Goal: Transaction & Acquisition: Book appointment/travel/reservation

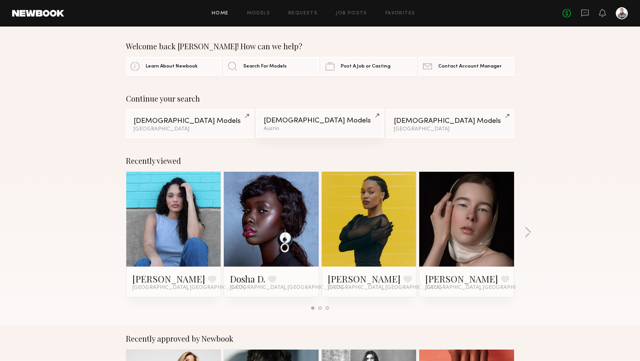
click at [270, 123] on div "[DEMOGRAPHIC_DATA] Models" at bounding box center [320, 120] width 113 height 7
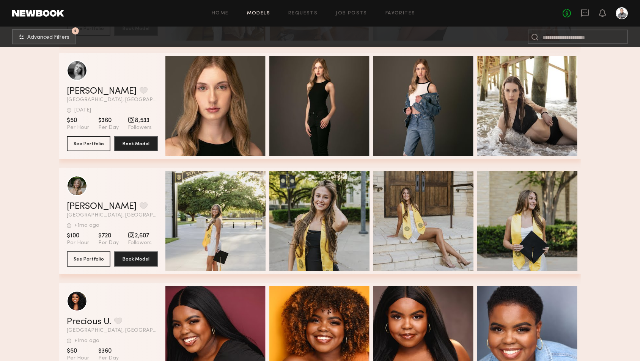
scroll to position [1906, 0]
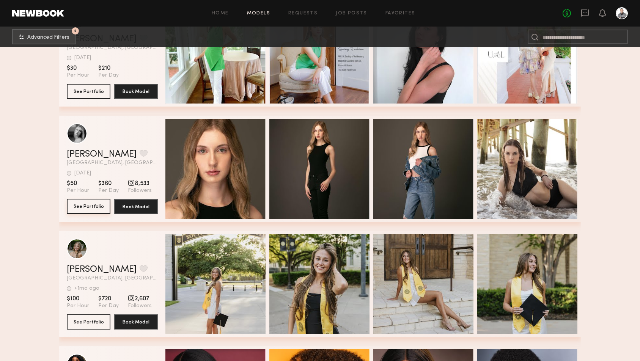
click at [86, 207] on button "See Portfolio" at bounding box center [89, 206] width 44 height 15
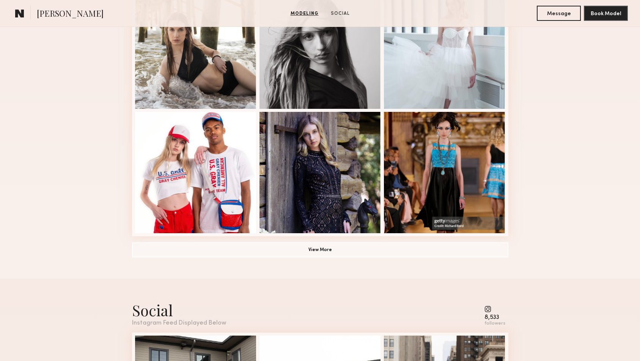
scroll to position [387, 0]
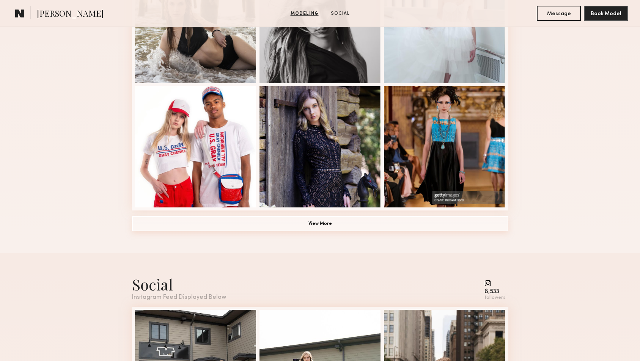
click at [306, 222] on button "View More" at bounding box center [320, 223] width 376 height 15
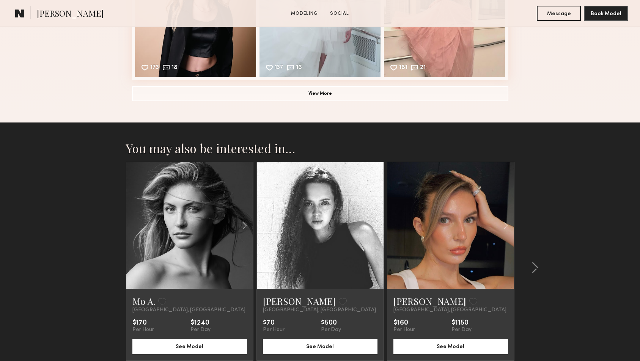
scroll to position [1201, 0]
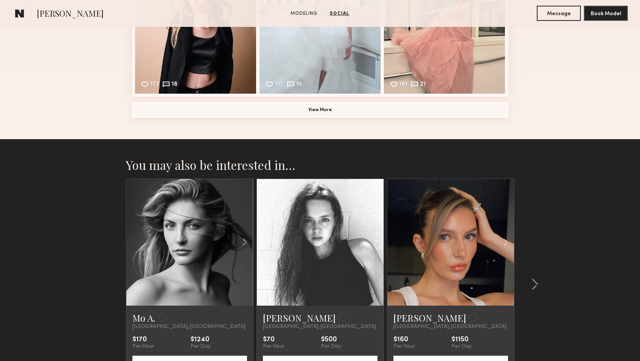
click at [308, 107] on button "View More" at bounding box center [320, 109] width 376 height 15
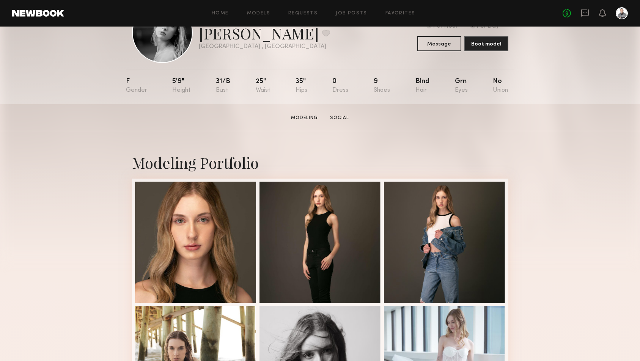
scroll to position [71, 0]
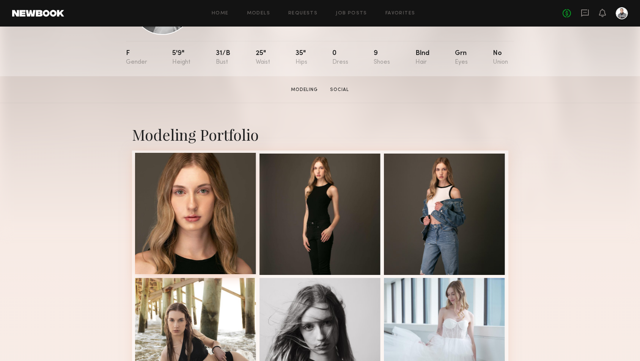
click at [183, 181] on div at bounding box center [195, 213] width 121 height 121
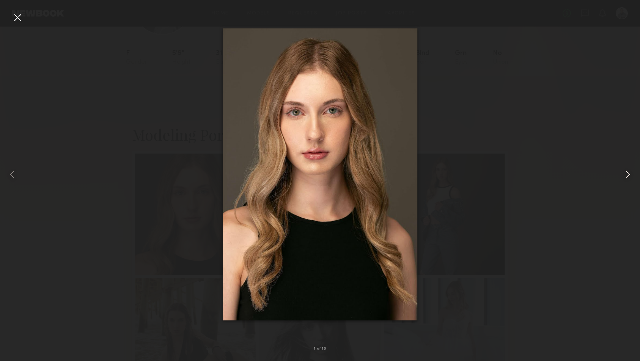
click at [629, 174] on common-icon at bounding box center [628, 174] width 12 height 12
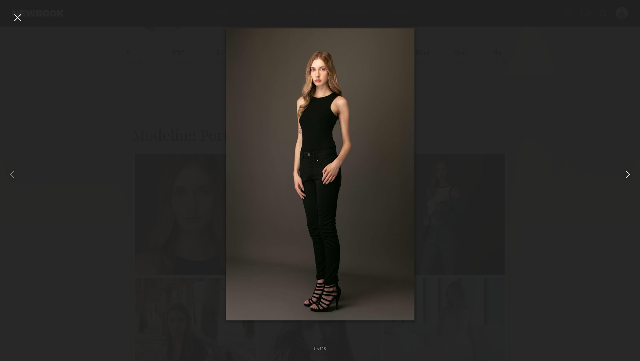
click at [629, 174] on common-icon at bounding box center [628, 174] width 12 height 12
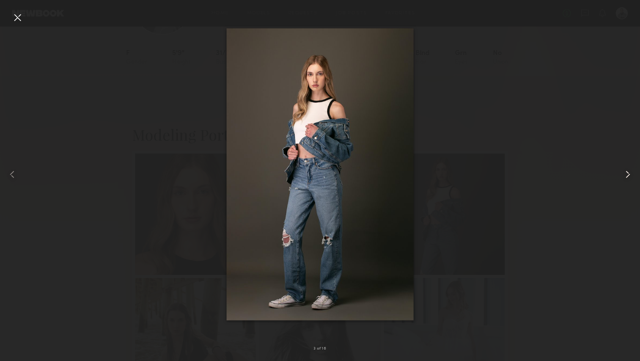
click at [629, 174] on common-icon at bounding box center [628, 174] width 12 height 12
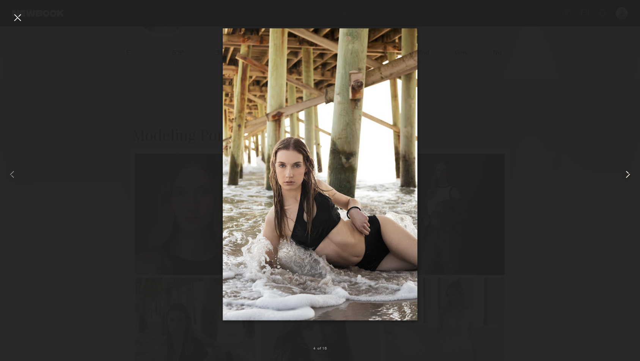
click at [629, 174] on common-icon at bounding box center [628, 174] width 12 height 12
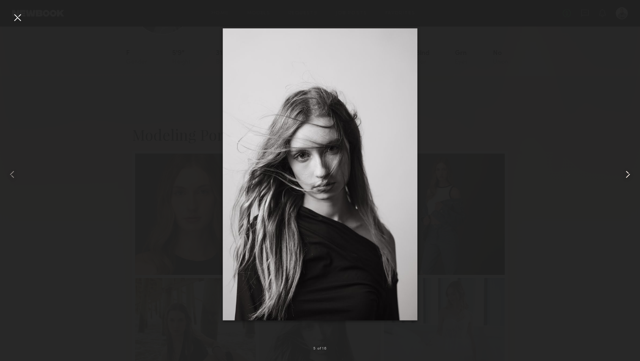
click at [629, 174] on common-icon at bounding box center [628, 174] width 12 height 12
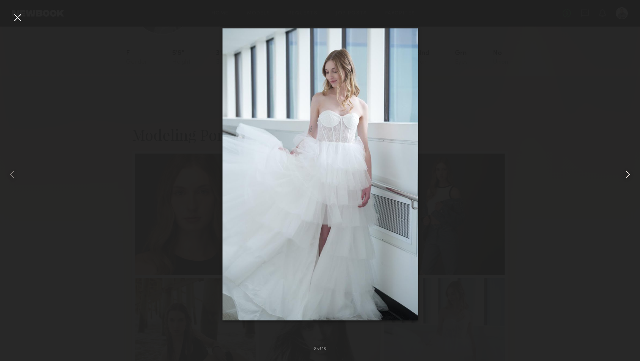
click at [629, 174] on common-icon at bounding box center [628, 174] width 12 height 12
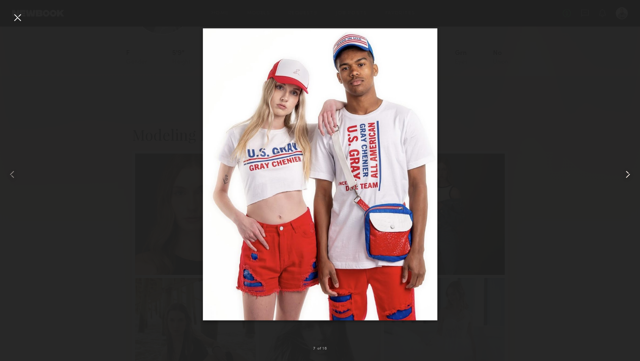
click at [629, 174] on common-icon at bounding box center [628, 174] width 12 height 12
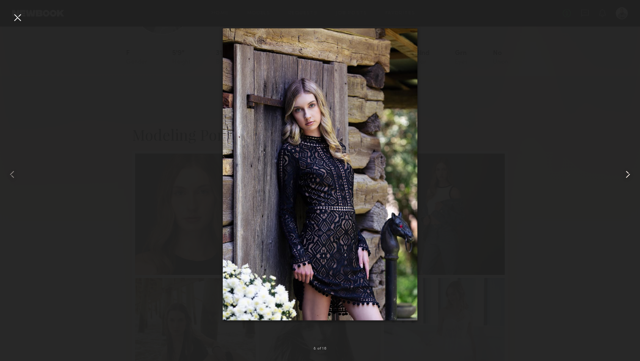
click at [629, 174] on common-icon at bounding box center [628, 174] width 12 height 12
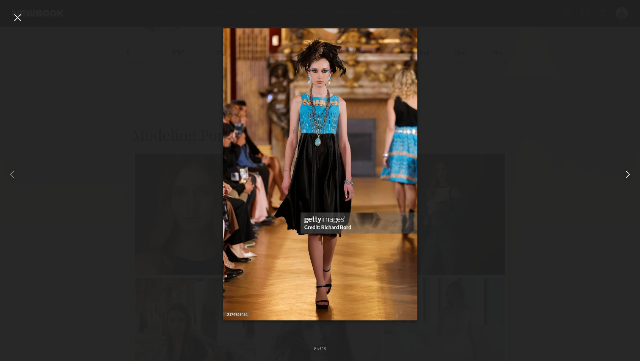
click at [629, 174] on common-icon at bounding box center [628, 174] width 12 height 12
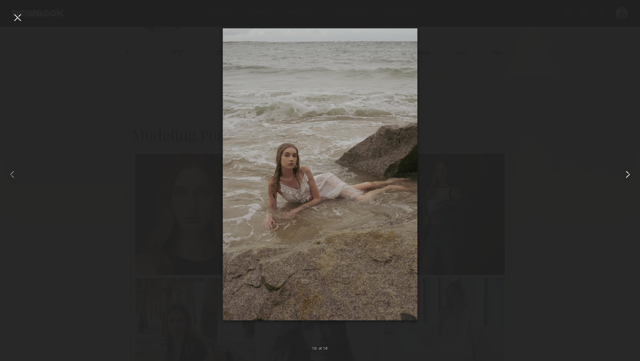
click at [629, 174] on common-icon at bounding box center [628, 174] width 12 height 12
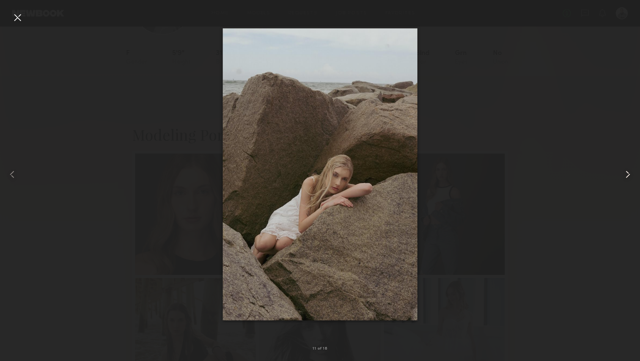
click at [629, 174] on common-icon at bounding box center [628, 174] width 12 height 12
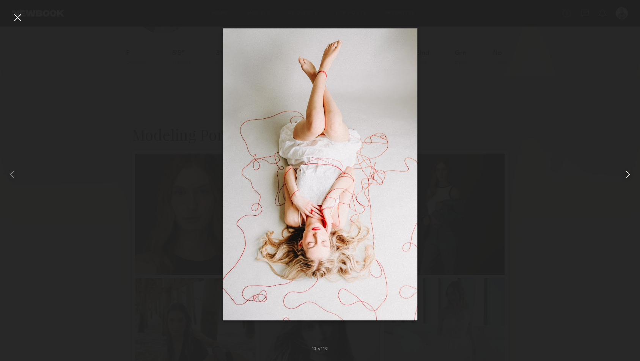
click at [629, 174] on common-icon at bounding box center [628, 174] width 12 height 12
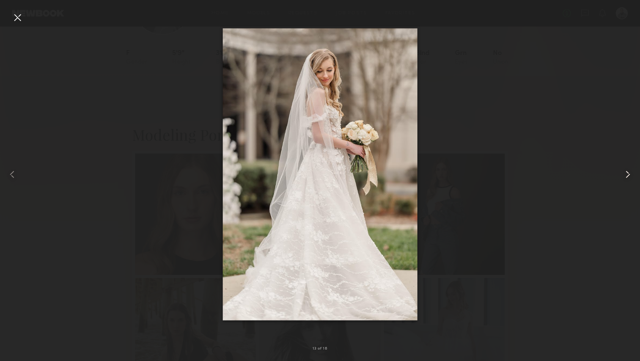
click at [629, 174] on common-icon at bounding box center [628, 174] width 12 height 12
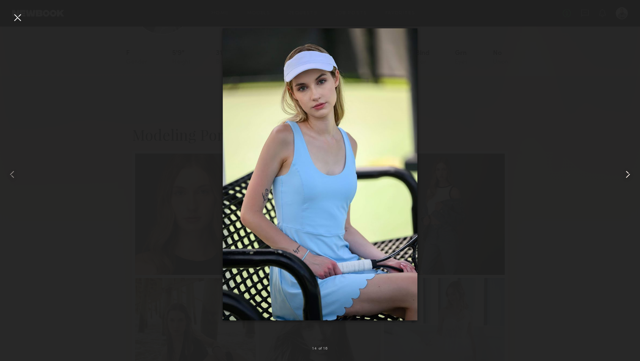
click at [629, 174] on common-icon at bounding box center [628, 174] width 12 height 12
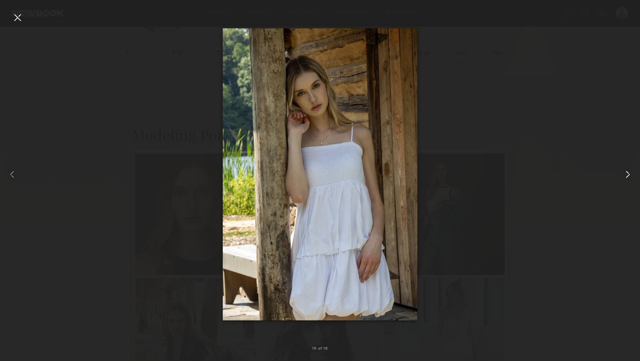
click at [629, 174] on common-icon at bounding box center [628, 174] width 12 height 12
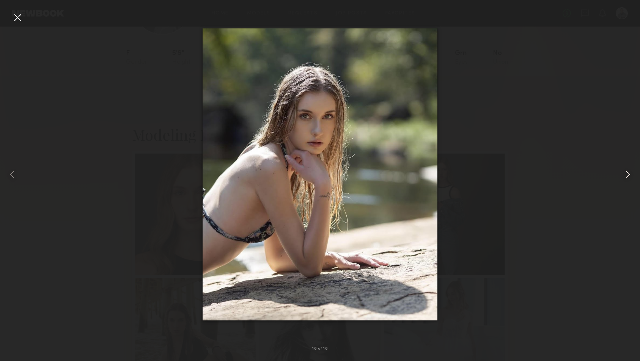
click at [629, 174] on common-icon at bounding box center [628, 174] width 12 height 12
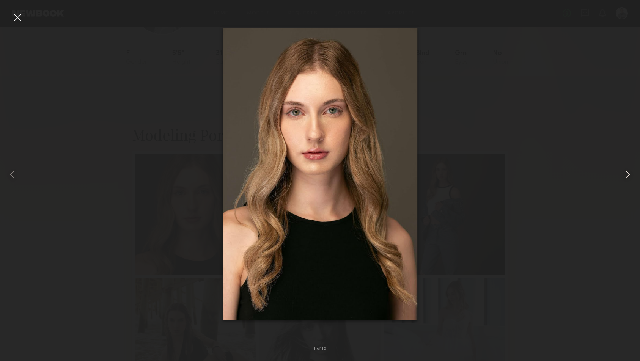
click at [629, 174] on common-icon at bounding box center [628, 174] width 12 height 12
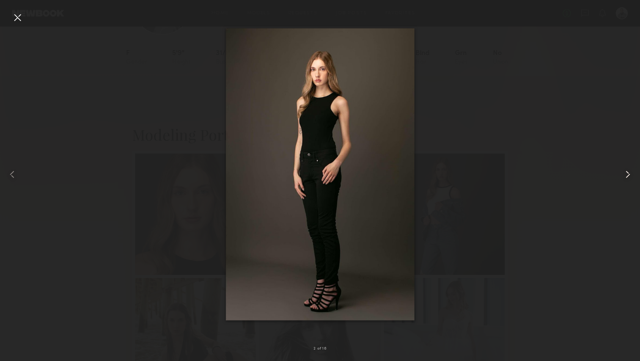
click at [629, 174] on common-icon at bounding box center [628, 174] width 12 height 12
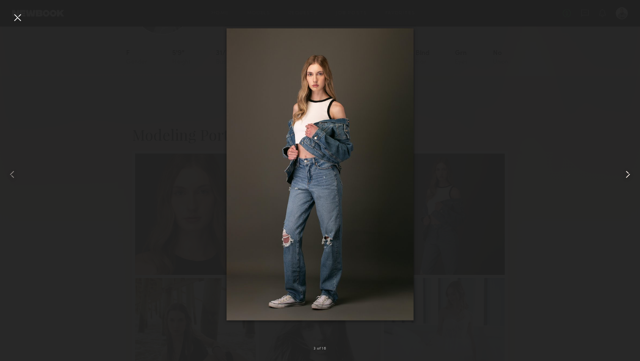
click at [629, 174] on common-icon at bounding box center [628, 174] width 12 height 12
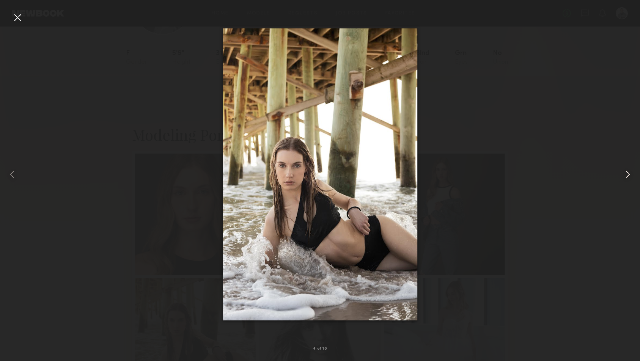
click at [629, 174] on common-icon at bounding box center [628, 174] width 12 height 12
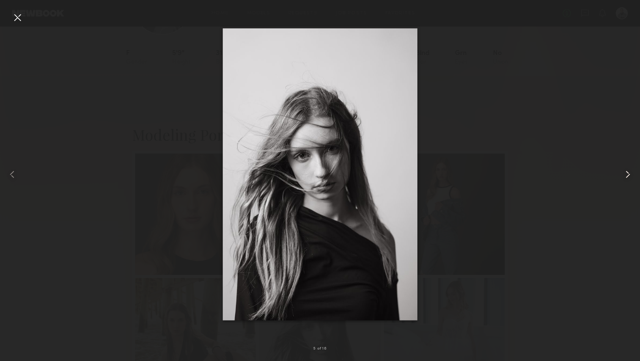
click at [629, 174] on common-icon at bounding box center [628, 174] width 12 height 12
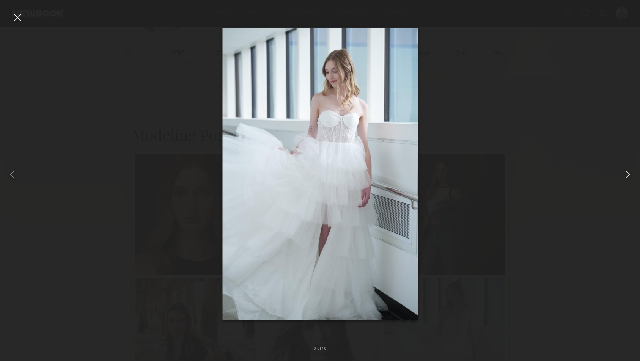
click at [629, 174] on common-icon at bounding box center [628, 174] width 12 height 12
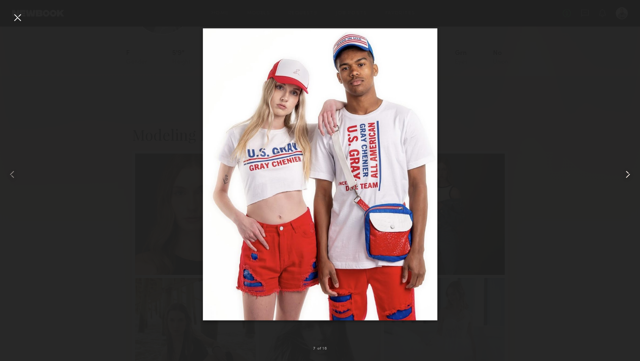
click at [629, 174] on common-icon at bounding box center [628, 174] width 12 height 12
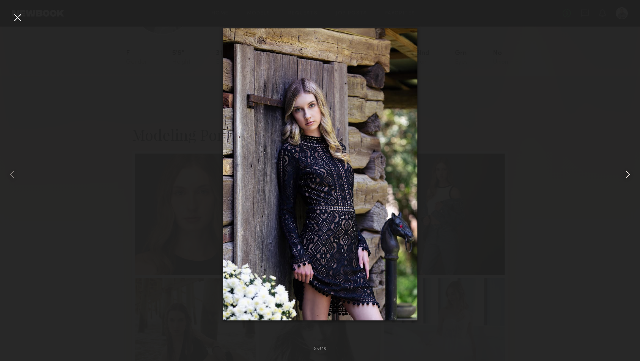
click at [629, 174] on common-icon at bounding box center [628, 174] width 12 height 12
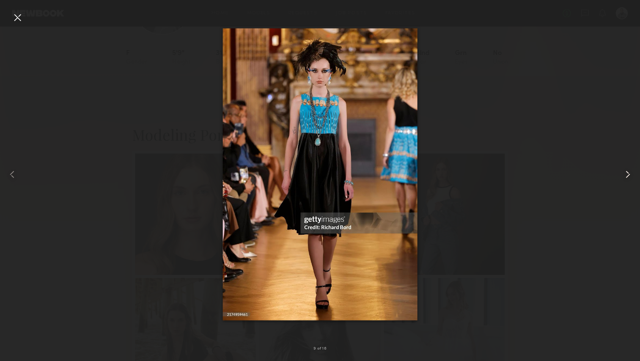
click at [629, 174] on common-icon at bounding box center [628, 174] width 12 height 12
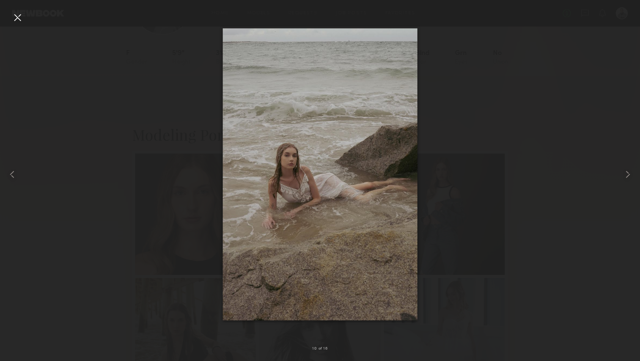
click at [16, 20] on div at bounding box center [17, 17] width 12 height 12
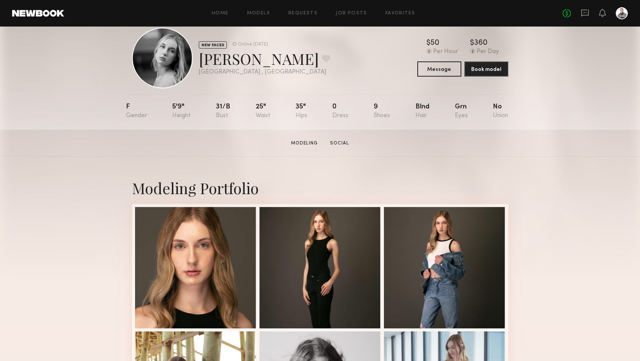
scroll to position [0, 0]
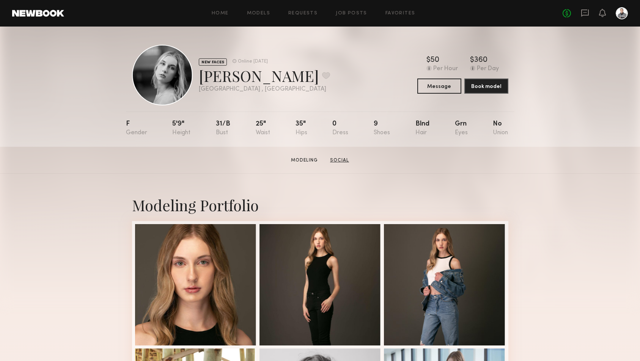
click at [345, 162] on link "Social" at bounding box center [339, 160] width 25 height 7
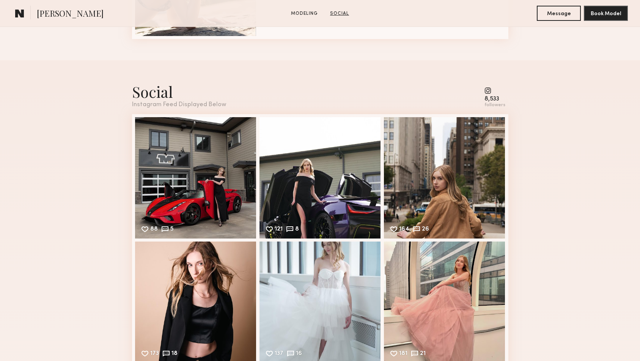
scroll to position [946, 0]
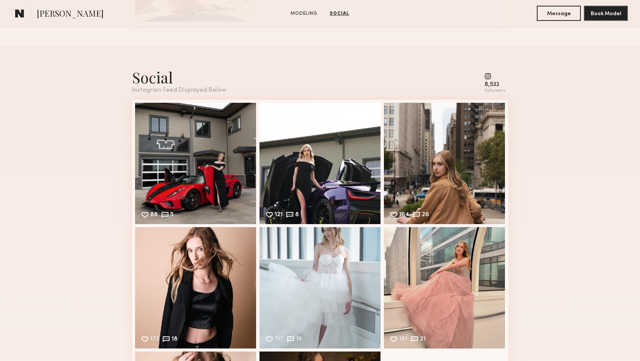
click at [489, 75] on common-icon at bounding box center [494, 76] width 21 height 7
click at [489, 82] on div "8,533" at bounding box center [494, 85] width 21 height 6
click at [185, 135] on div "88 5 Likes & comments displayed to show model’s engagement" at bounding box center [195, 162] width 121 height 121
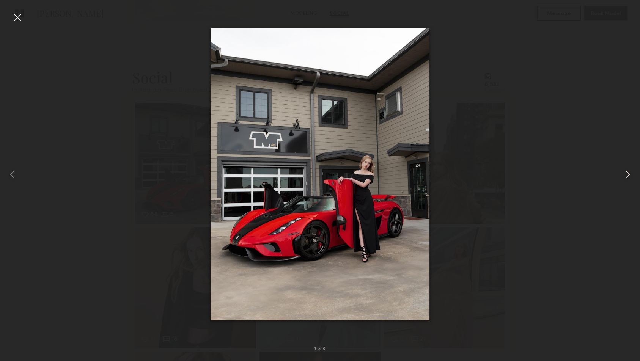
click at [629, 174] on common-icon at bounding box center [628, 174] width 12 height 12
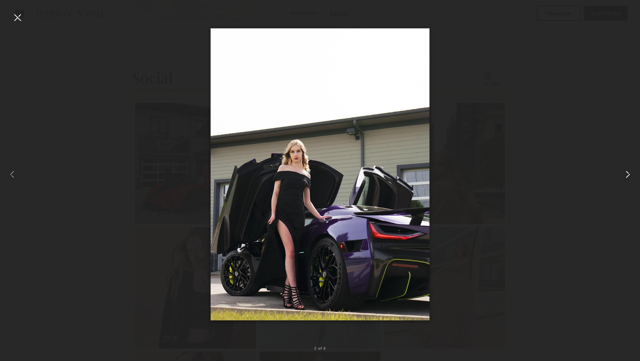
click at [629, 174] on common-icon at bounding box center [628, 174] width 12 height 12
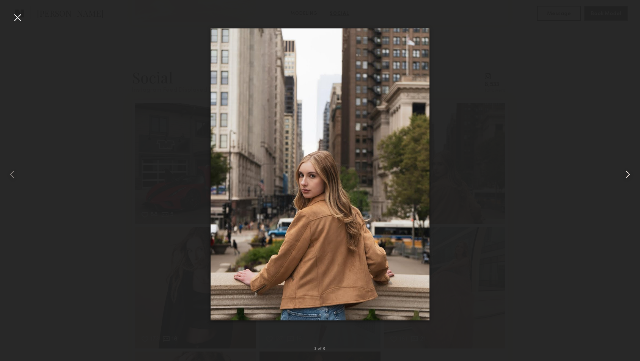
click at [629, 174] on common-icon at bounding box center [628, 174] width 12 height 12
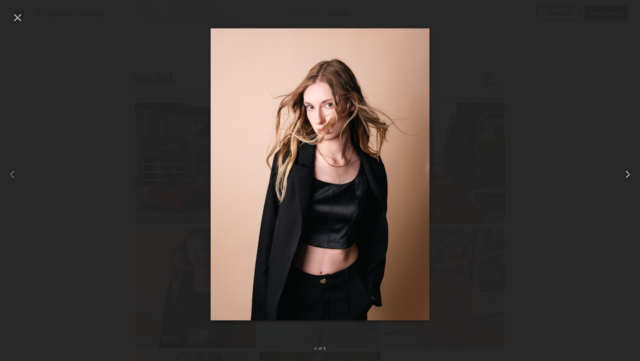
click at [629, 174] on common-icon at bounding box center [628, 174] width 12 height 12
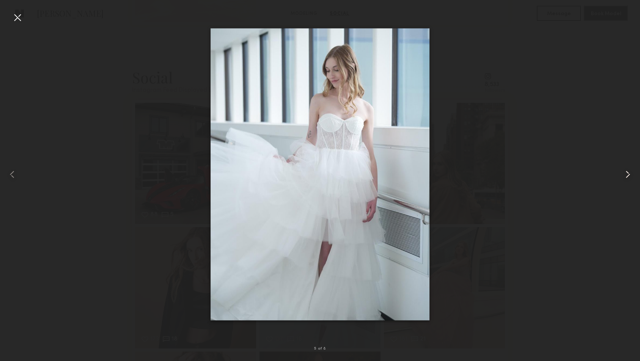
click at [629, 174] on common-icon at bounding box center [628, 174] width 12 height 12
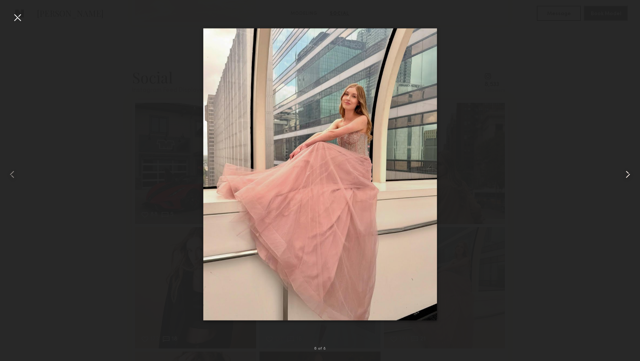
click at [629, 174] on common-icon at bounding box center [628, 174] width 12 height 12
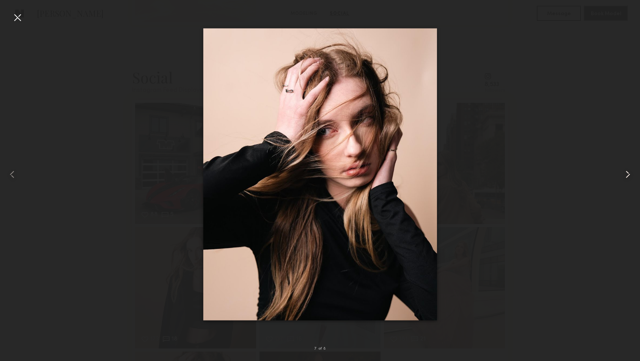
click at [629, 174] on common-icon at bounding box center [628, 174] width 12 height 12
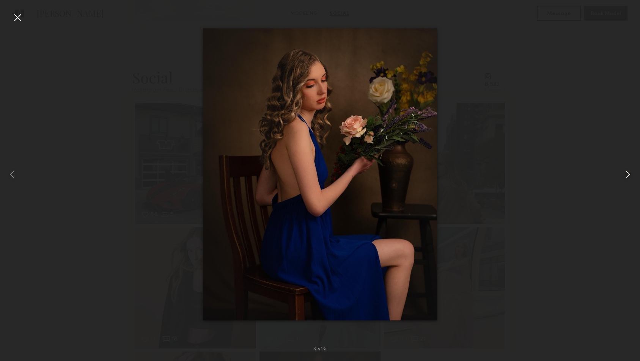
click at [629, 174] on common-icon at bounding box center [628, 174] width 12 height 12
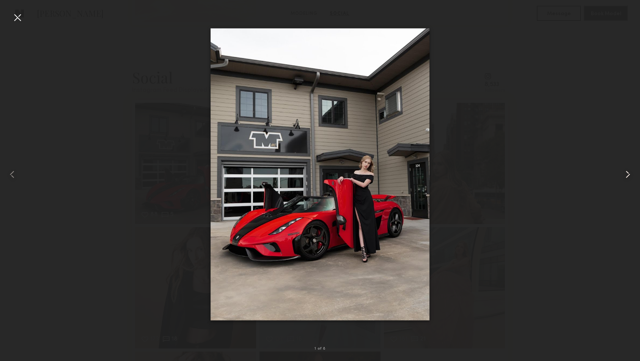
click at [629, 174] on common-icon at bounding box center [628, 174] width 12 height 12
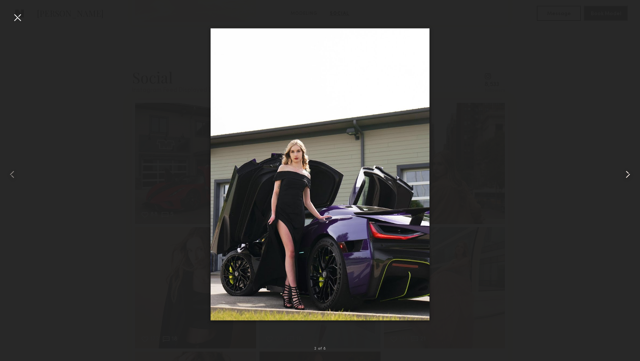
click at [629, 174] on common-icon at bounding box center [628, 174] width 12 height 12
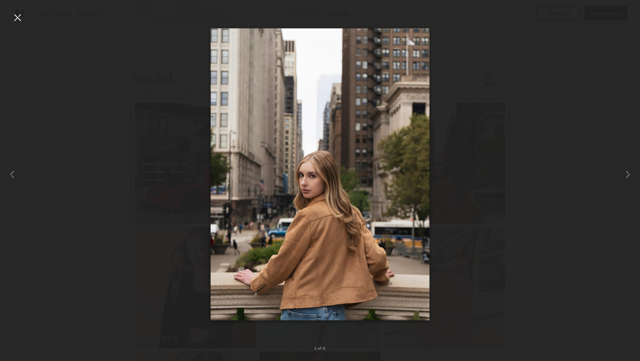
click at [22, 16] on div at bounding box center [17, 17] width 12 height 12
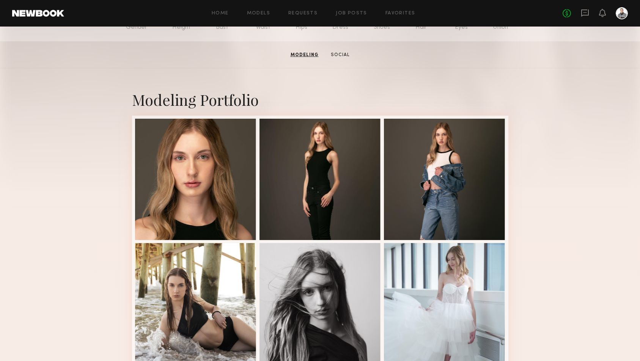
scroll to position [105, 0]
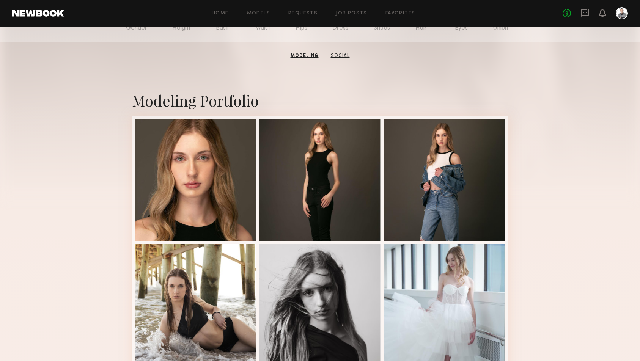
click at [342, 53] on link "Social" at bounding box center [340, 55] width 25 height 7
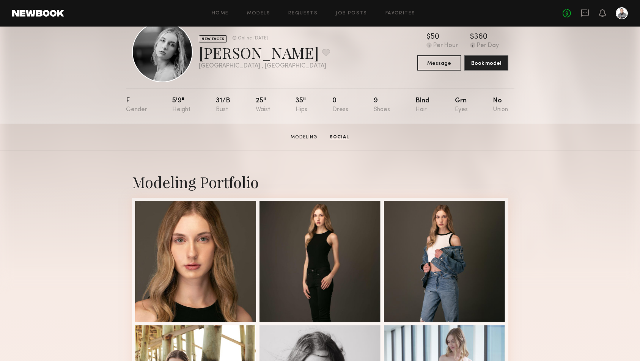
scroll to position [0, 0]
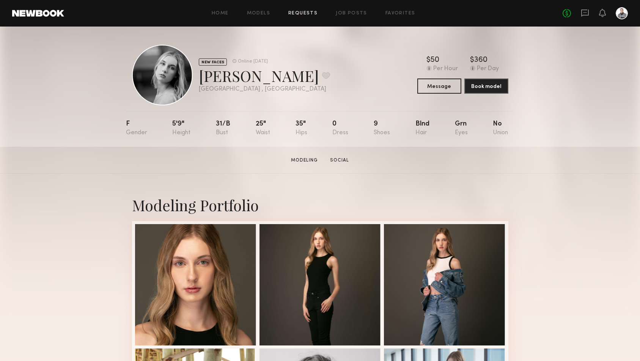
click at [303, 15] on link "Requests" at bounding box center [302, 13] width 29 height 5
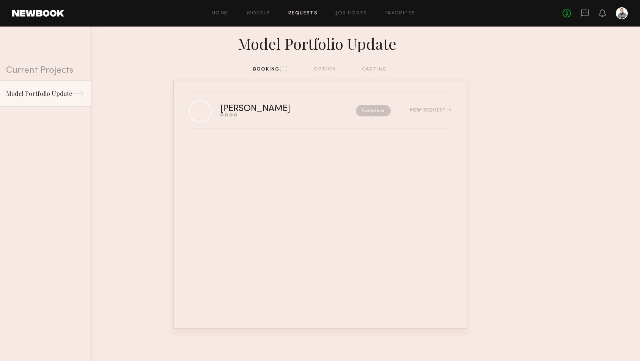
click at [349, 16] on div "Home Models Requests Job Posts Favorites Sign Out No fees up to $5,000" at bounding box center [346, 13] width 564 height 12
click at [353, 12] on link "Job Posts" at bounding box center [351, 13] width 31 height 5
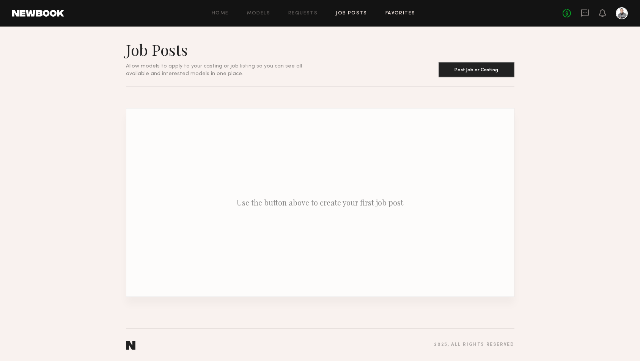
click at [393, 13] on link "Favorites" at bounding box center [400, 13] width 30 height 5
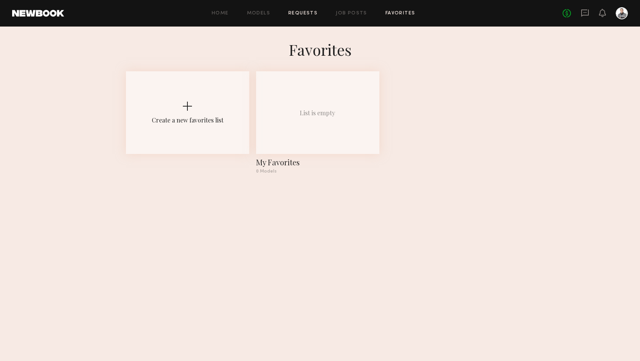
click at [304, 14] on link "Requests" at bounding box center [302, 13] width 29 height 5
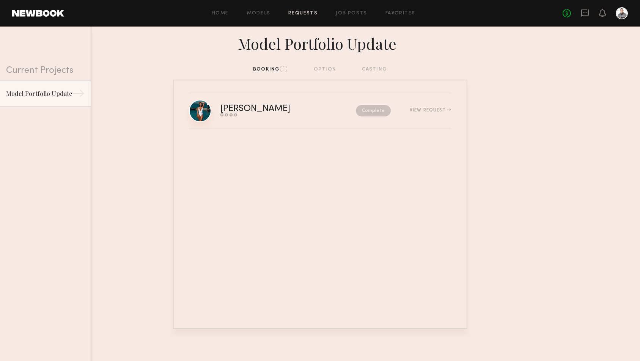
click at [195, 108] on link at bounding box center [200, 111] width 22 height 22
